Goal: Navigation & Orientation: Find specific page/section

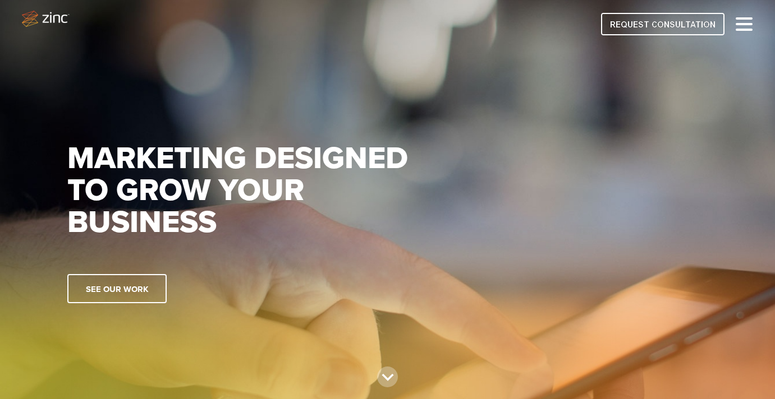
click at [300, 231] on h1 "Marketing designed to grow your business" at bounding box center [261, 191] width 388 height 96
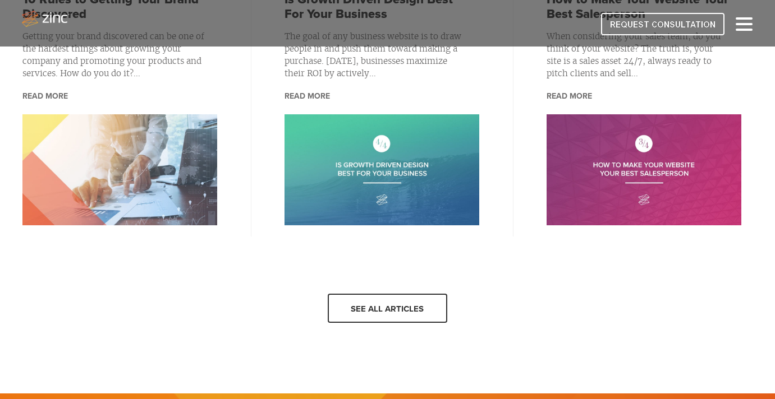
scroll to position [1309, 0]
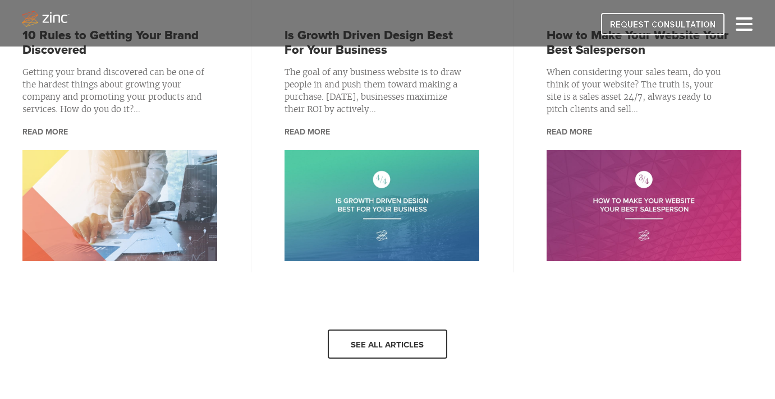
click at [741, 17] on div at bounding box center [387, 23] width 730 height 25
click at [741, 26] on div at bounding box center [743, 23] width 17 height 13
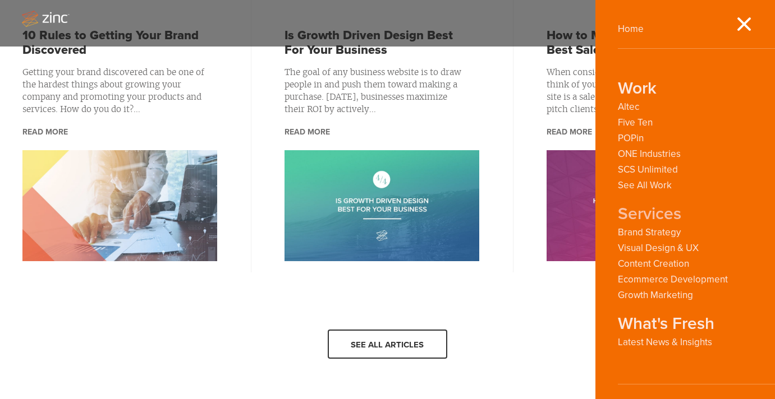
scroll to position [2, 0]
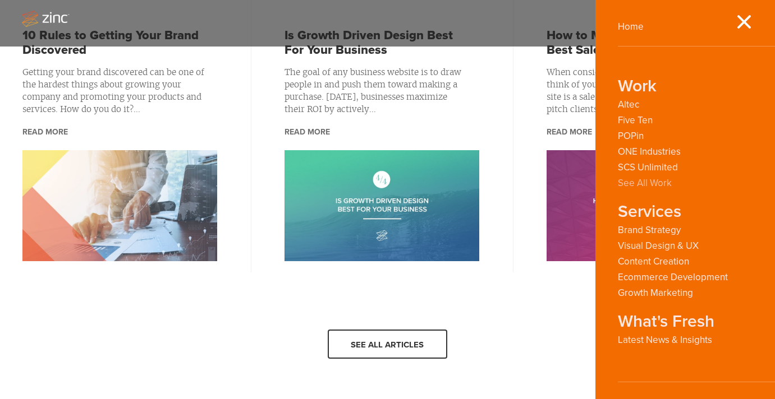
click at [642, 178] on link "See All Work" at bounding box center [645, 183] width 54 height 11
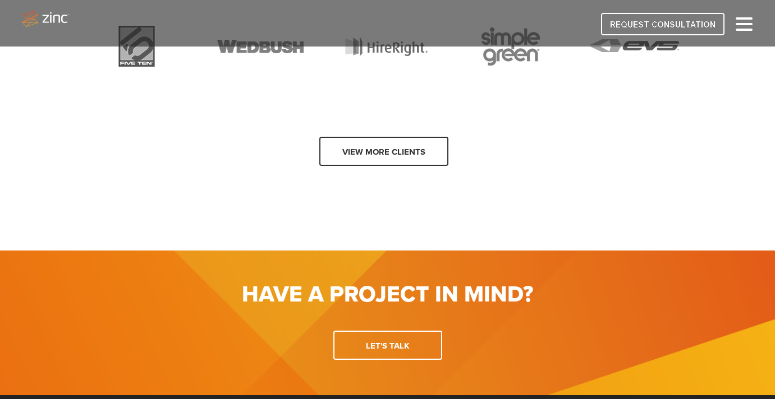
scroll to position [2496, 0]
